Goal: Navigation & Orientation: Find specific page/section

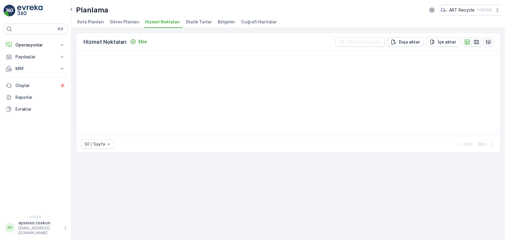
click at [9, 12] on img at bounding box center [10, 11] width 12 height 12
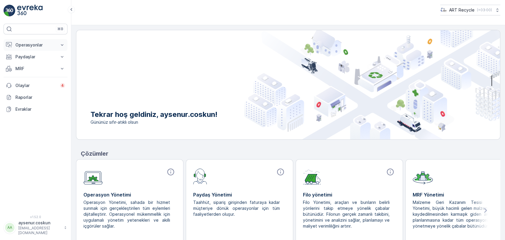
click at [50, 43] on p "Operasyonlar" at bounding box center [35, 45] width 40 height 6
click at [41, 71] on p "Rotalar & Görevler" at bounding box center [33, 72] width 37 height 6
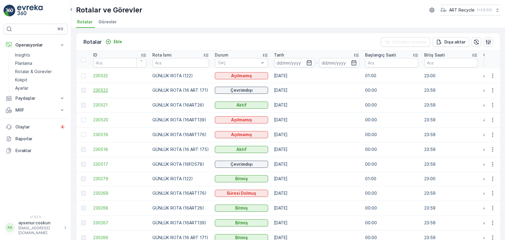
click at [103, 90] on span "230522" at bounding box center [119, 90] width 53 height 6
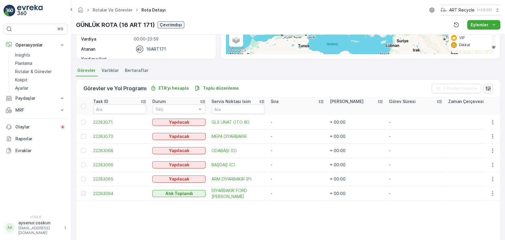
scroll to position [33, 0]
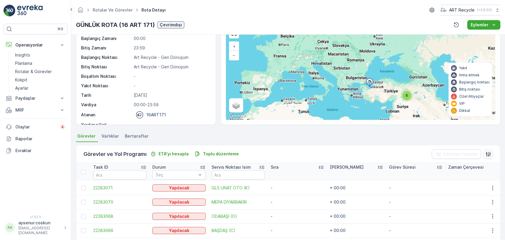
click at [29, 6] on img at bounding box center [29, 11] width 25 height 12
